Goal: Task Accomplishment & Management: Use online tool/utility

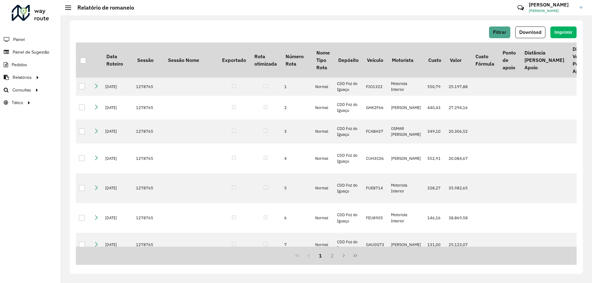
scroll to position [401, 0]
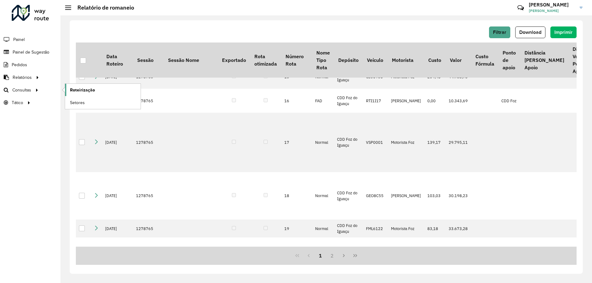
click at [72, 91] on span "Roteirização" at bounding box center [82, 90] width 25 height 6
click at [76, 89] on span "Roteirização" at bounding box center [82, 90] width 25 height 6
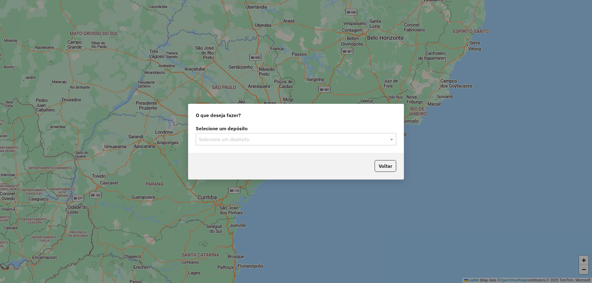
click at [282, 144] on div "Selecione um depósito" at bounding box center [296, 139] width 200 height 12
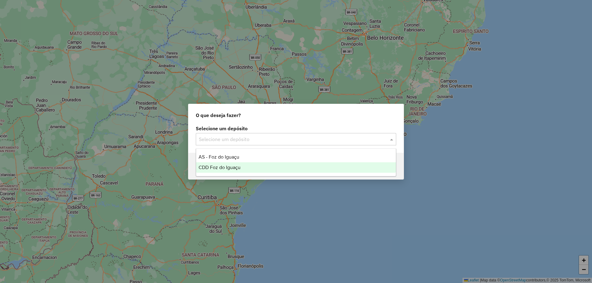
click at [232, 163] on div "CDD Foz do Iguaçu" at bounding box center [296, 167] width 200 height 10
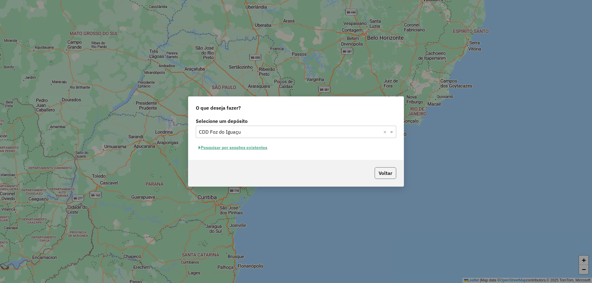
click at [384, 177] on button "Voltar" at bounding box center [386, 173] width 22 height 12
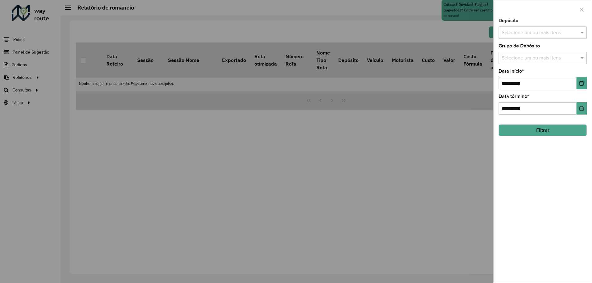
click at [33, 83] on div at bounding box center [296, 141] width 592 height 283
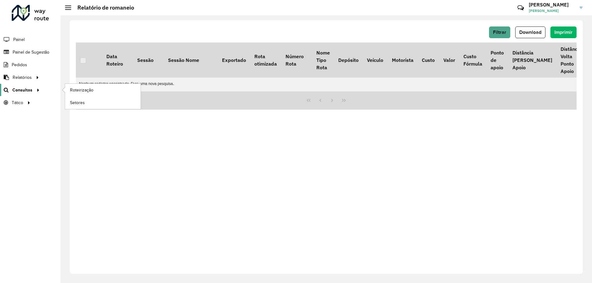
click at [32, 89] on div at bounding box center [36, 90] width 9 height 6
click at [81, 93] on span "Roteirização" at bounding box center [82, 90] width 25 height 6
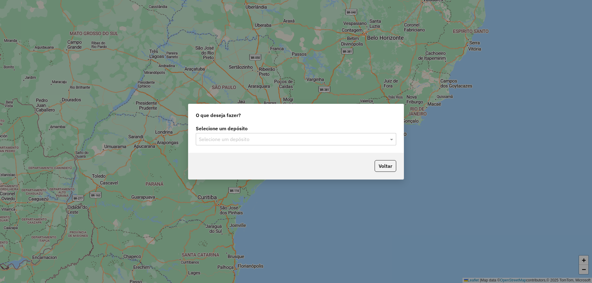
click at [343, 145] on div "Selecione um depósito" at bounding box center [296, 139] width 200 height 12
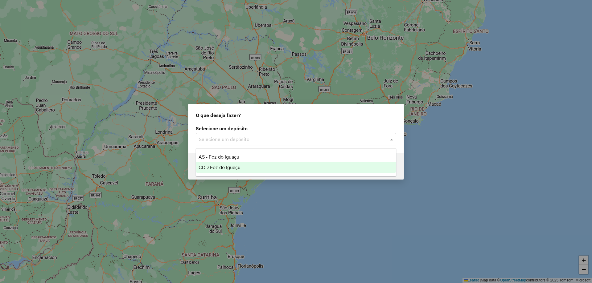
click at [245, 167] on div "CDD Foz do Iguaçu" at bounding box center [296, 167] width 200 height 10
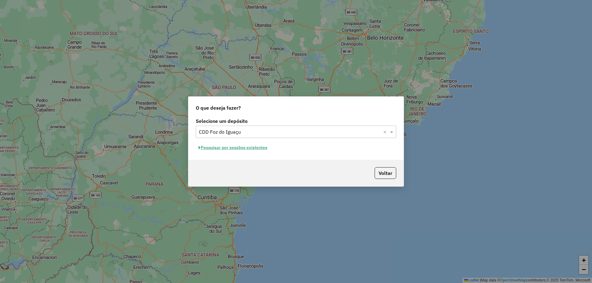
click at [386, 174] on button "Voltar" at bounding box center [386, 173] width 22 height 12
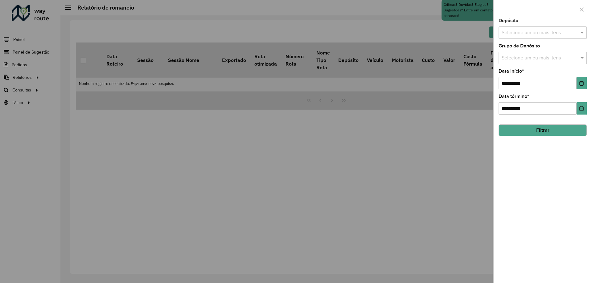
click at [515, 32] on input "text" at bounding box center [539, 32] width 79 height 7
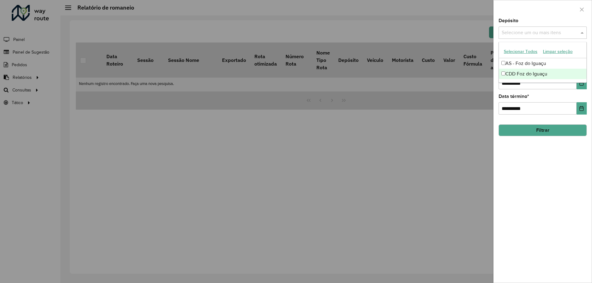
click at [514, 72] on div "CDD Foz do Iguaçu" at bounding box center [543, 74] width 88 height 10
click at [550, 145] on div "**********" at bounding box center [543, 151] width 98 height 265
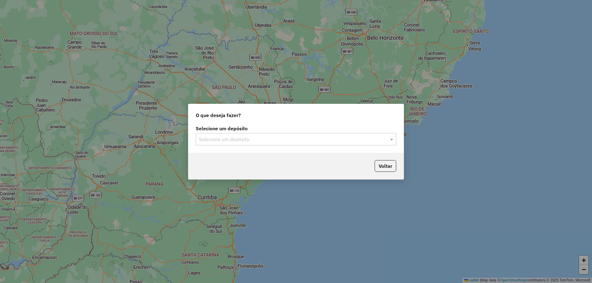
click at [242, 142] on input "text" at bounding box center [290, 139] width 182 height 7
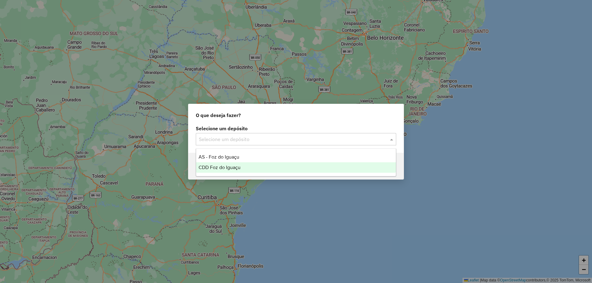
click at [234, 165] on span "CDD Foz do Iguaçu" at bounding box center [220, 167] width 42 height 5
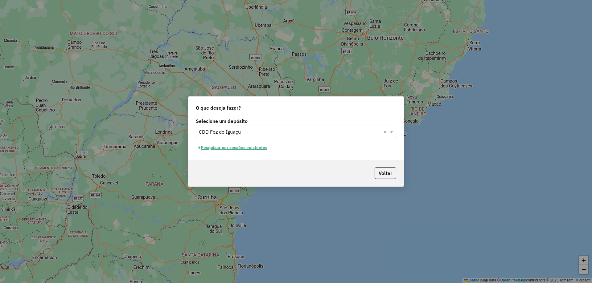
click at [246, 149] on button "Pesquisar por sessões existentes" at bounding box center [233, 148] width 74 height 10
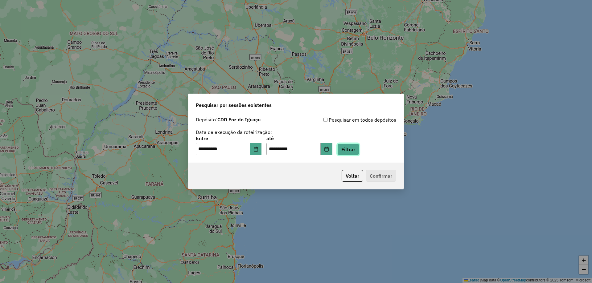
click at [353, 155] on button "Filtrar" at bounding box center [348, 150] width 22 height 12
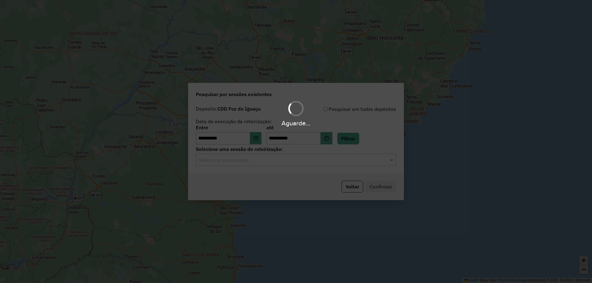
click at [231, 163] on input "text" at bounding box center [290, 160] width 182 height 7
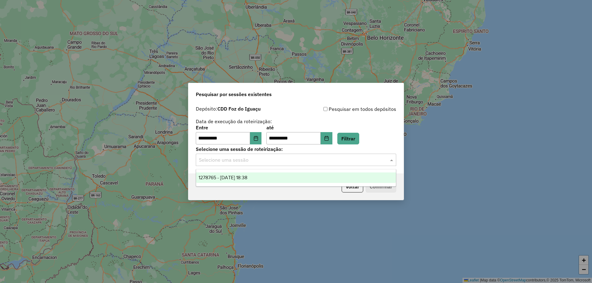
click at [227, 175] on span "1278765 - [DATE] 18:38" at bounding box center [223, 177] width 49 height 5
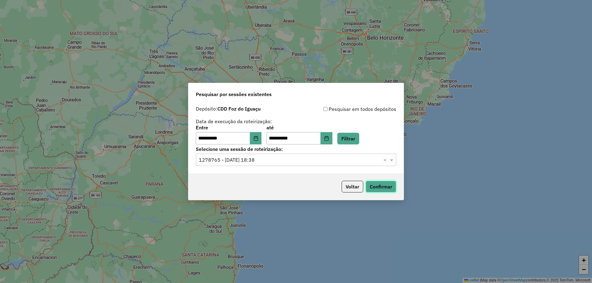
click at [385, 187] on button "Confirmar" at bounding box center [381, 187] width 31 height 12
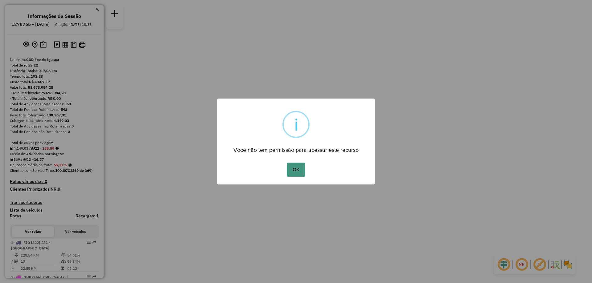
click at [297, 167] on button "OK" at bounding box center [296, 170] width 18 height 14
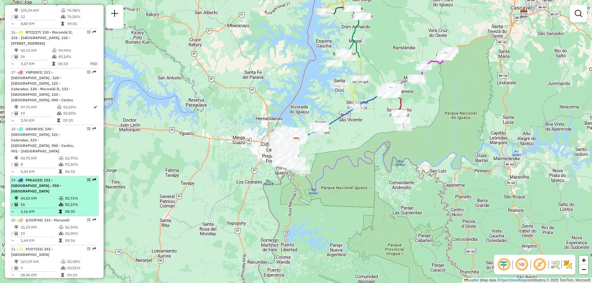
scroll to position [740, 0]
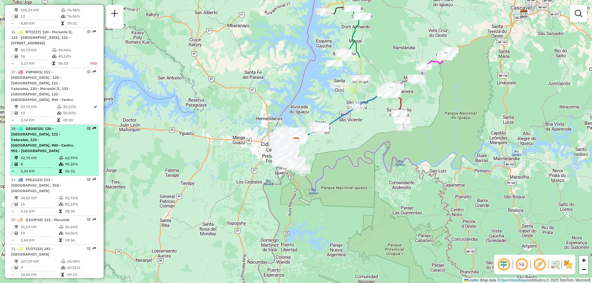
click at [48, 142] on div "18 - GEO8C55 | 120 - [GEOGRAPHIC_DATA], 121 - Cataratas, 123 - [GEOGRAPHIC_DATA…" at bounding box center [43, 140] width 65 height 28
select select "**********"
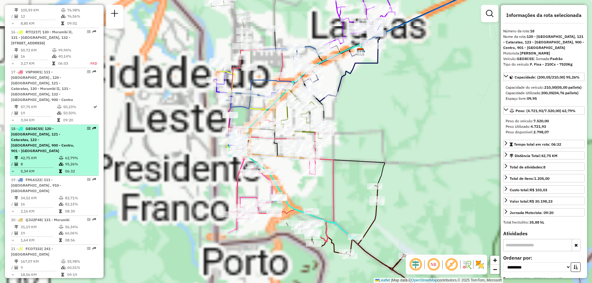
click at [48, 142] on div "18 - GEO8C55 | 120 - Porto Meira, 121 - Cataratas, 123 - Porto meira sul, 900 -…" at bounding box center [43, 140] width 65 height 28
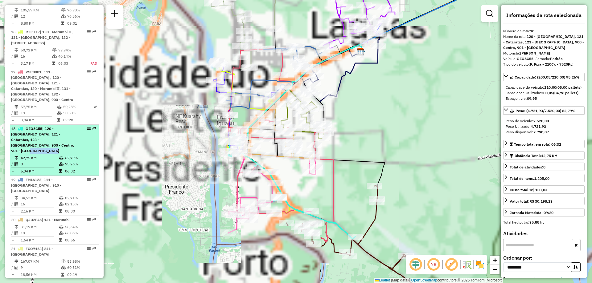
click at [48, 142] on div "18 - GEO8C55 | 120 - Porto Meira, 121 - Cataratas, 123 - Porto meira sul, 900 -…" at bounding box center [43, 140] width 65 height 28
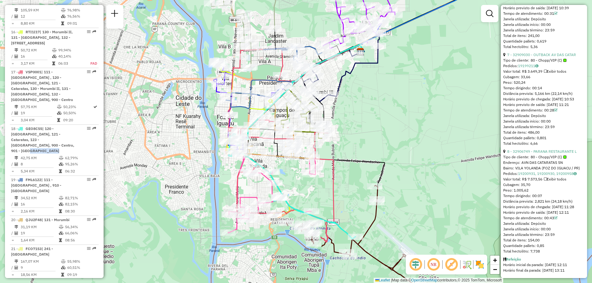
scroll to position [939, 0]
